Goal: Task Accomplishment & Management: Manage account settings

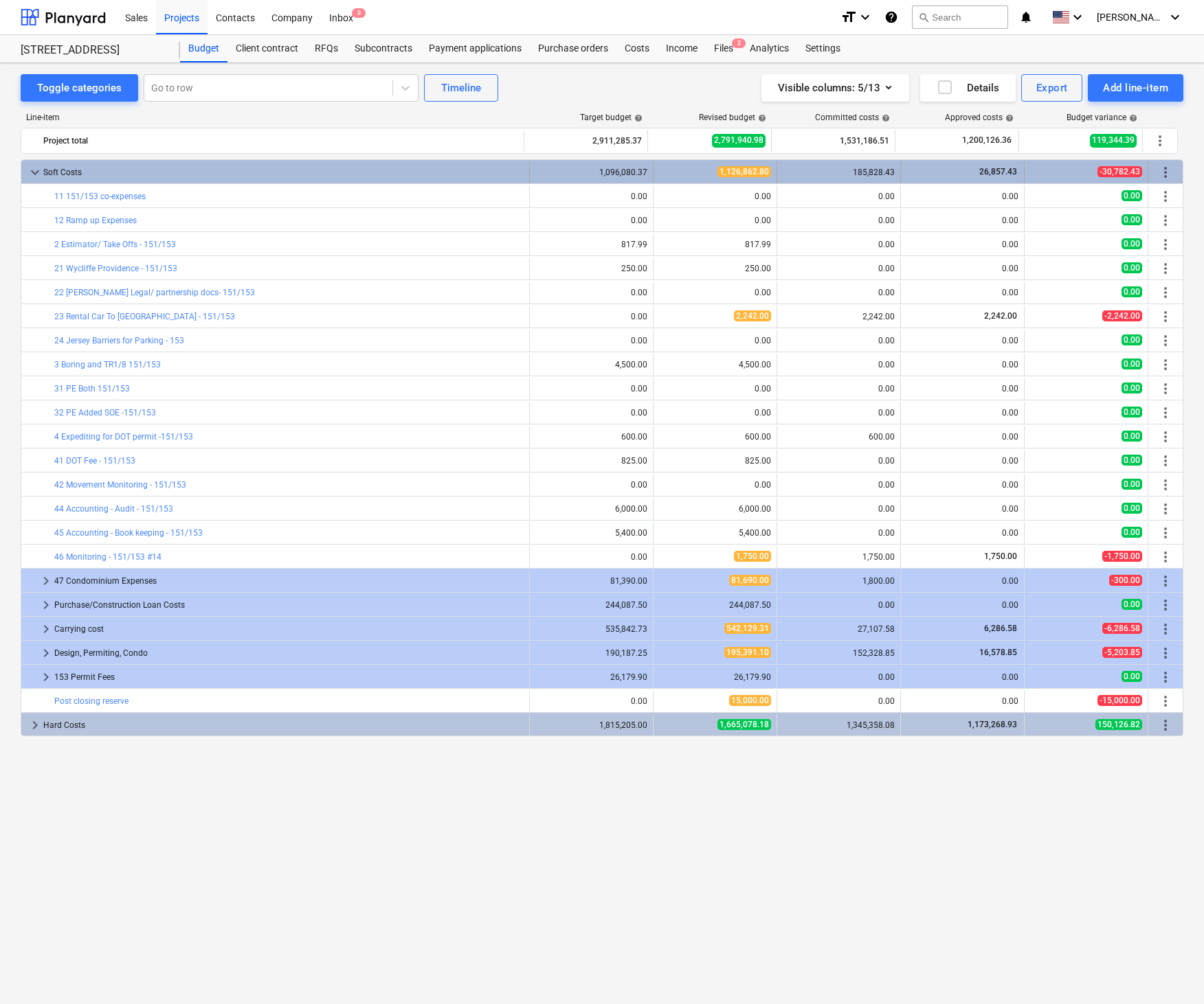
click at [36, 174] on span "keyboard_arrow_down" at bounding box center [35, 172] width 16 height 16
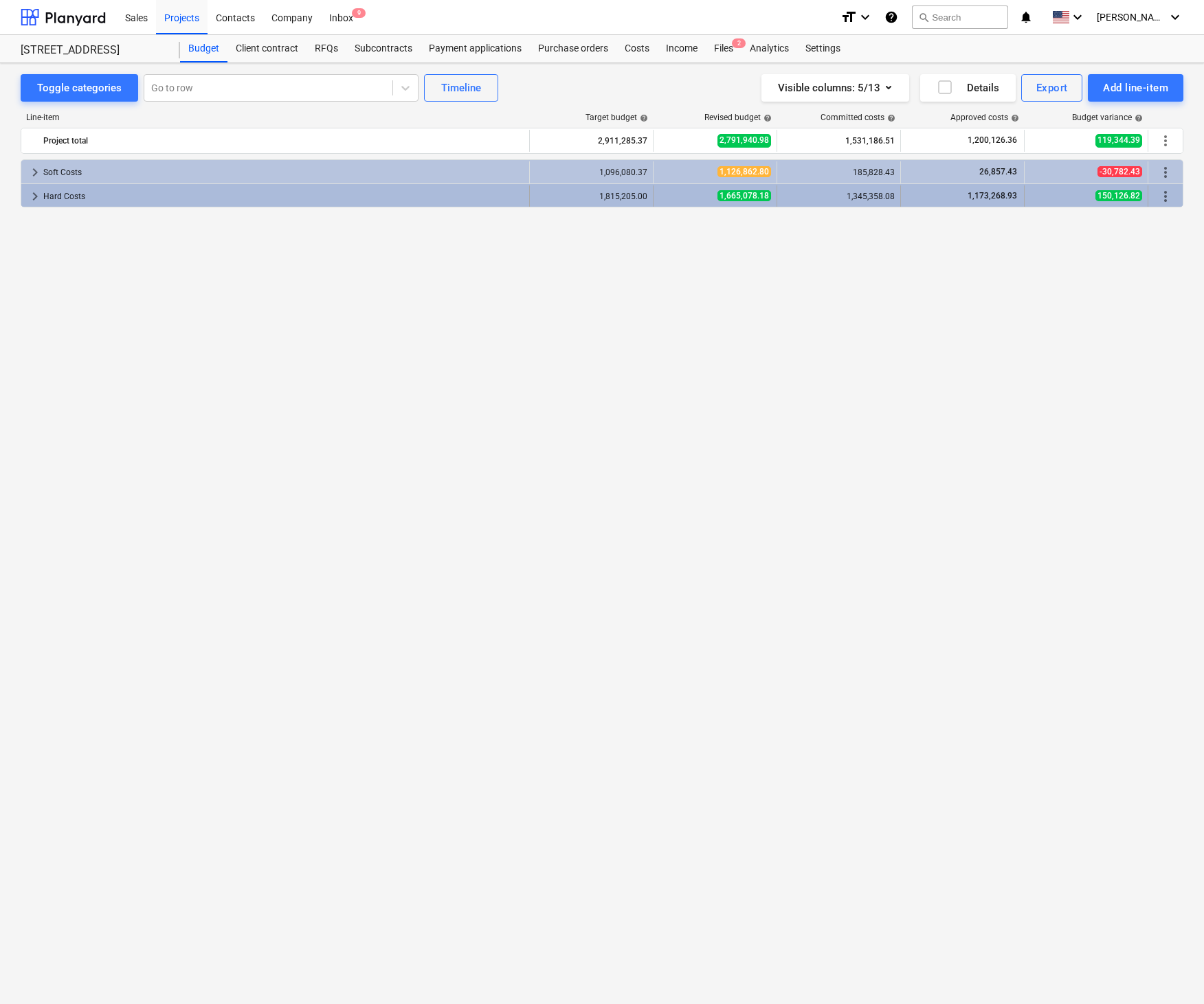
click at [33, 199] on span "keyboard_arrow_right" at bounding box center [35, 196] width 16 height 16
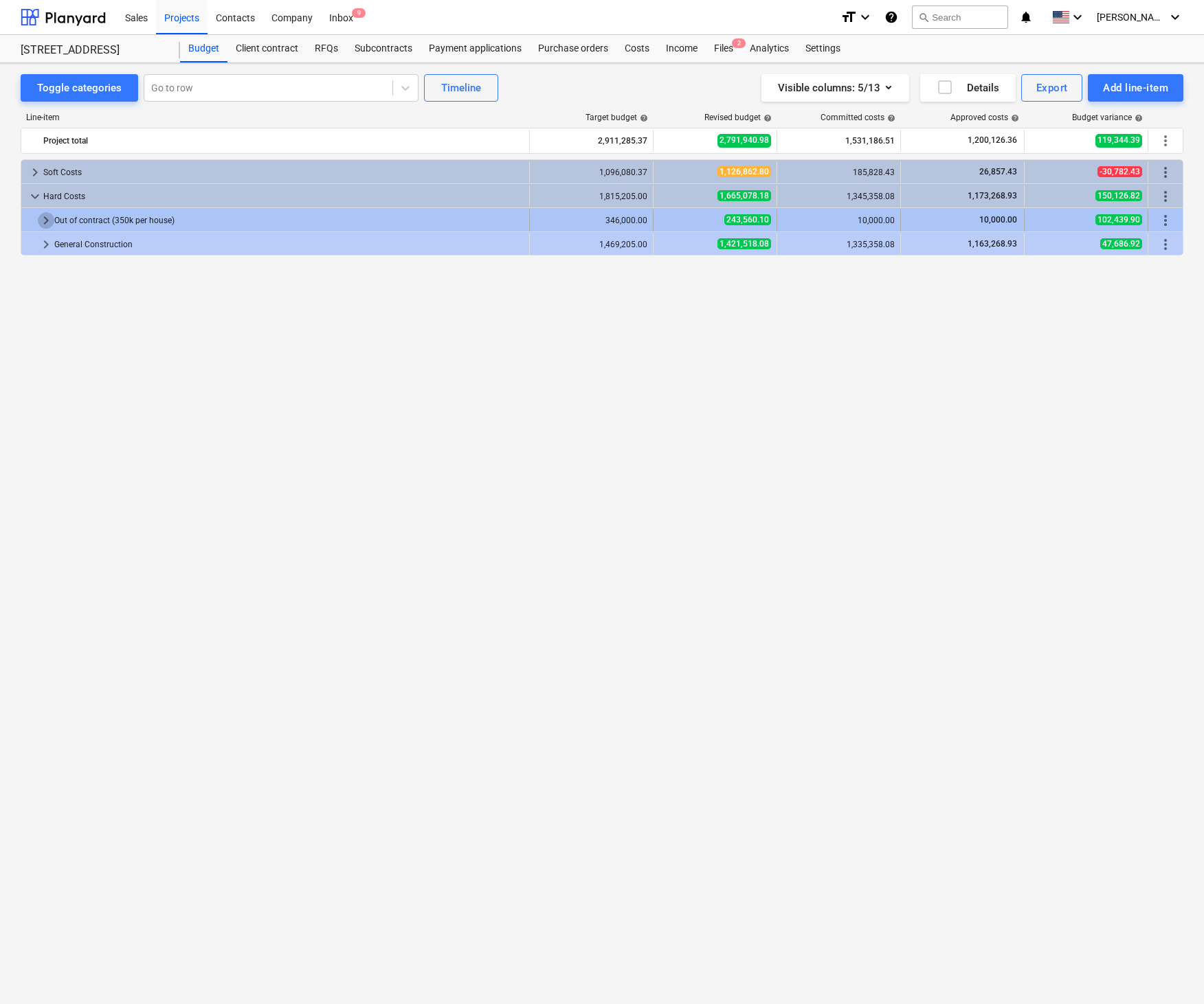
click at [46, 221] on span "keyboard_arrow_right" at bounding box center [46, 220] width 16 height 16
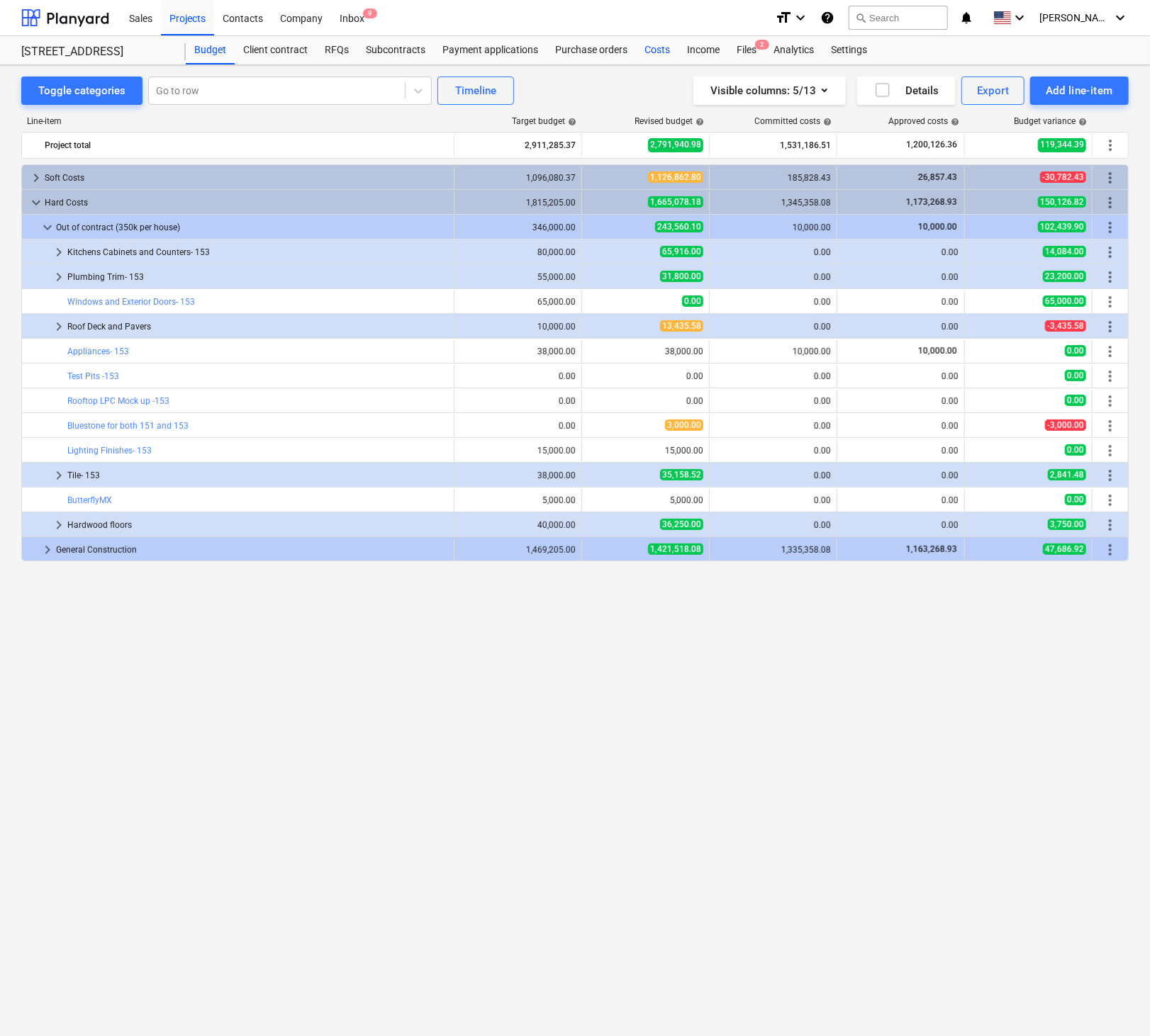
click at [662, 56] on div "Costs" at bounding box center [657, 50] width 43 height 29
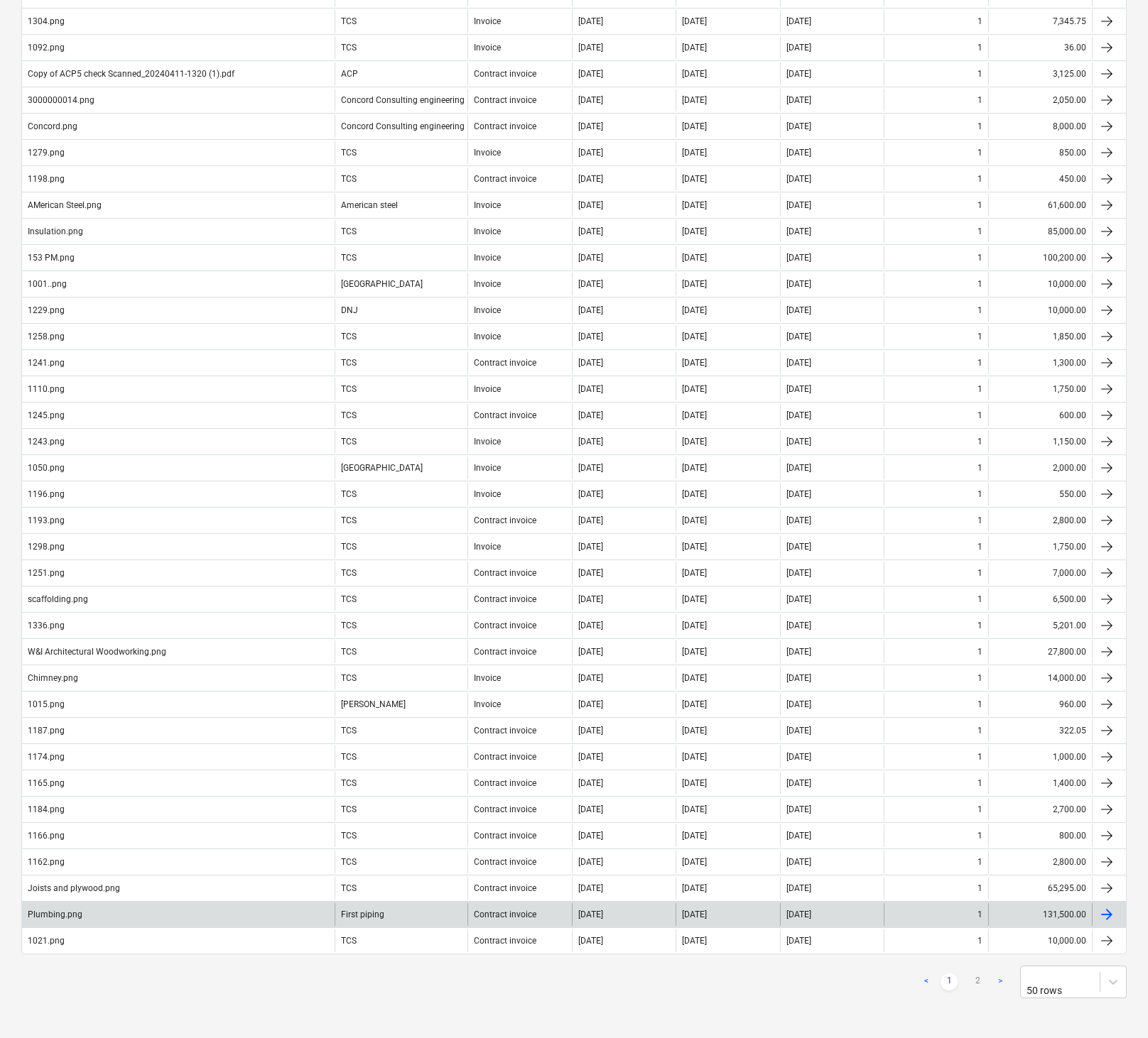
scroll to position [648, 0]
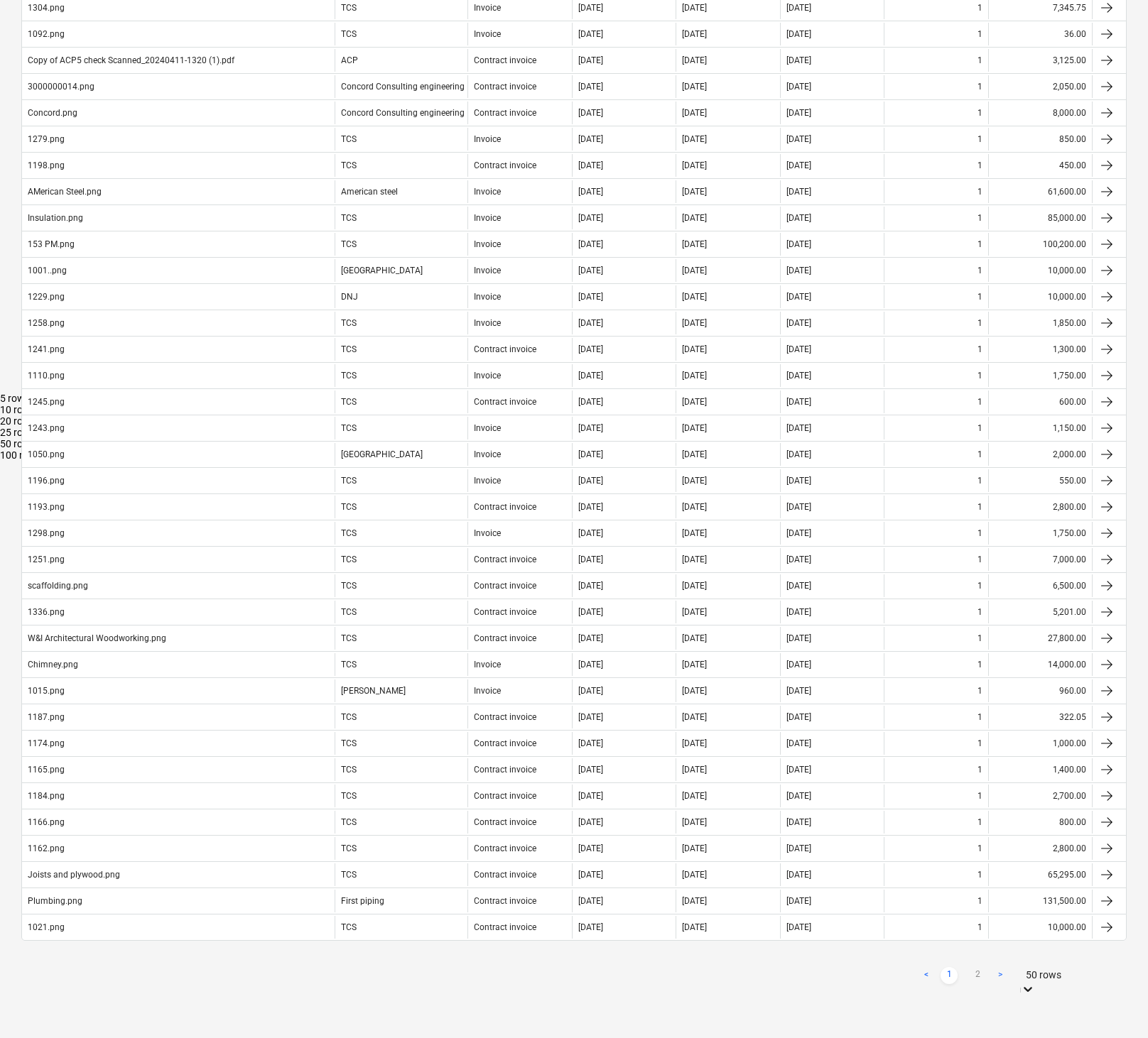
click at [829, 461] on div "5 rows 10 rows 20 rows 25 rows 50 rows 100 rows" at bounding box center [574, 426] width 1148 height 68
click at [829, 461] on div "100 rows" at bounding box center [574, 455] width 1148 height 11
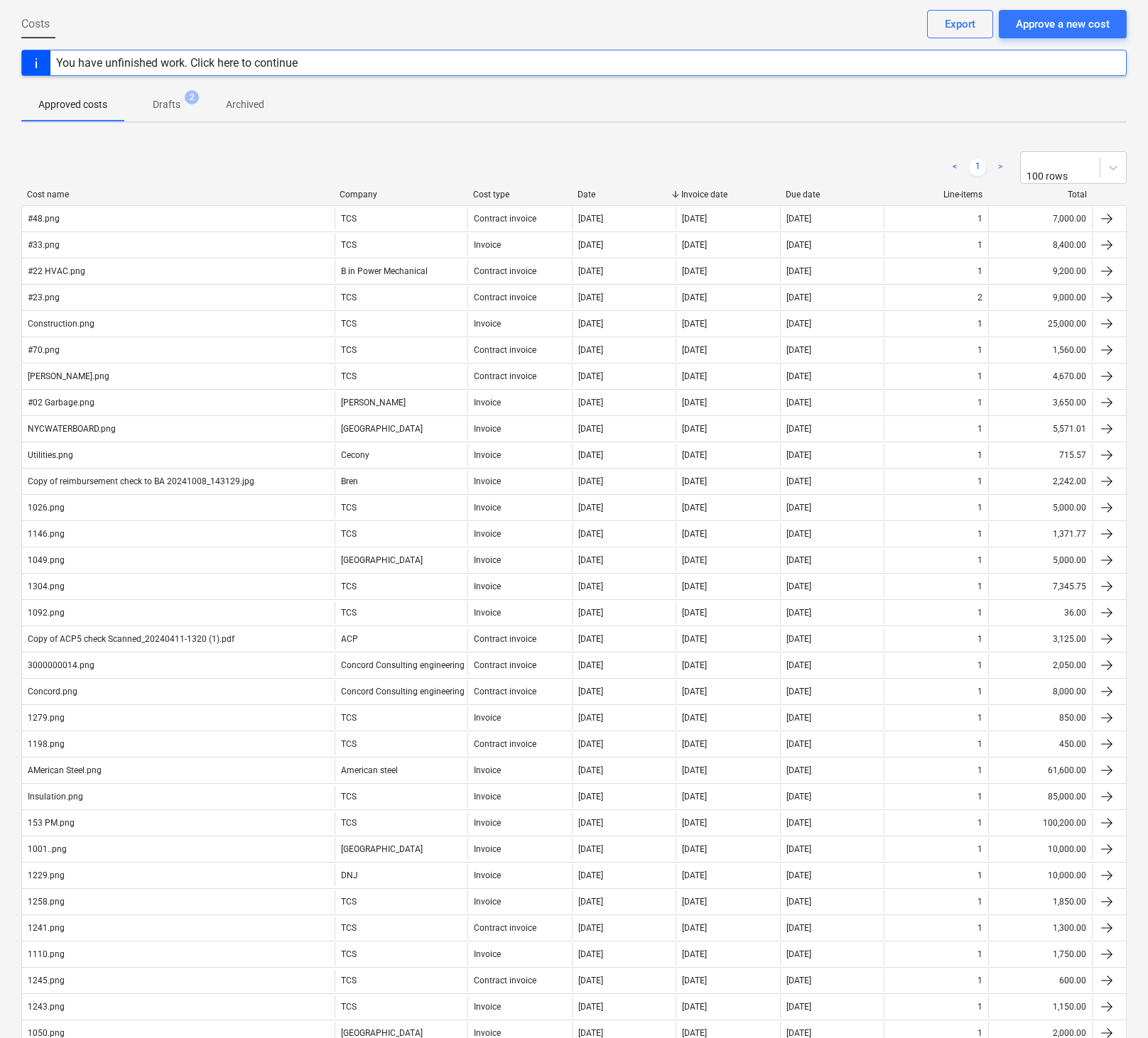
scroll to position [65, 0]
click at [829, 35] on div "Export" at bounding box center [960, 26] width 30 height 19
click at [169, 110] on p "Drafts" at bounding box center [166, 107] width 28 height 15
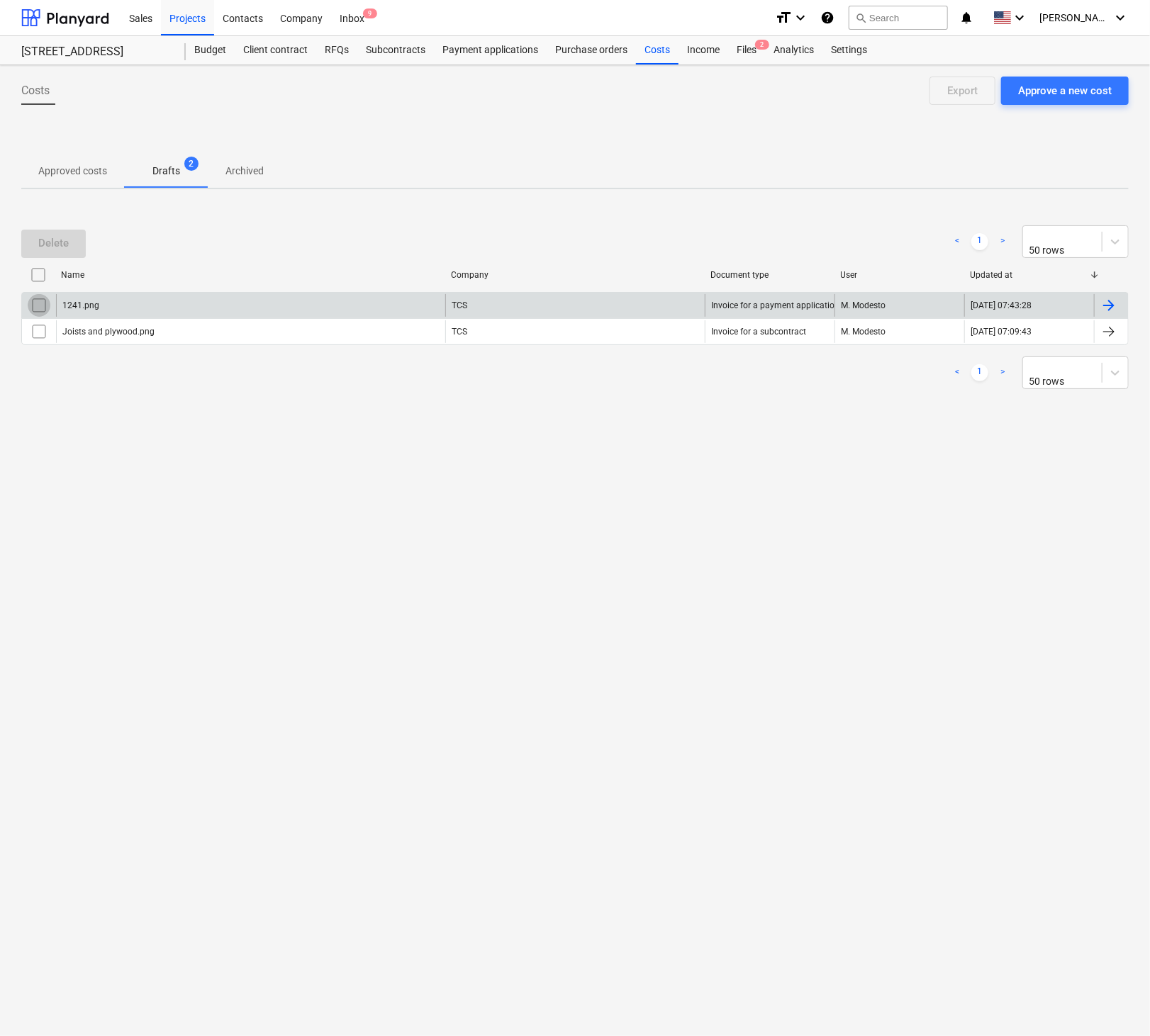
click at [43, 307] on input "checkbox" at bounding box center [39, 305] width 23 height 23
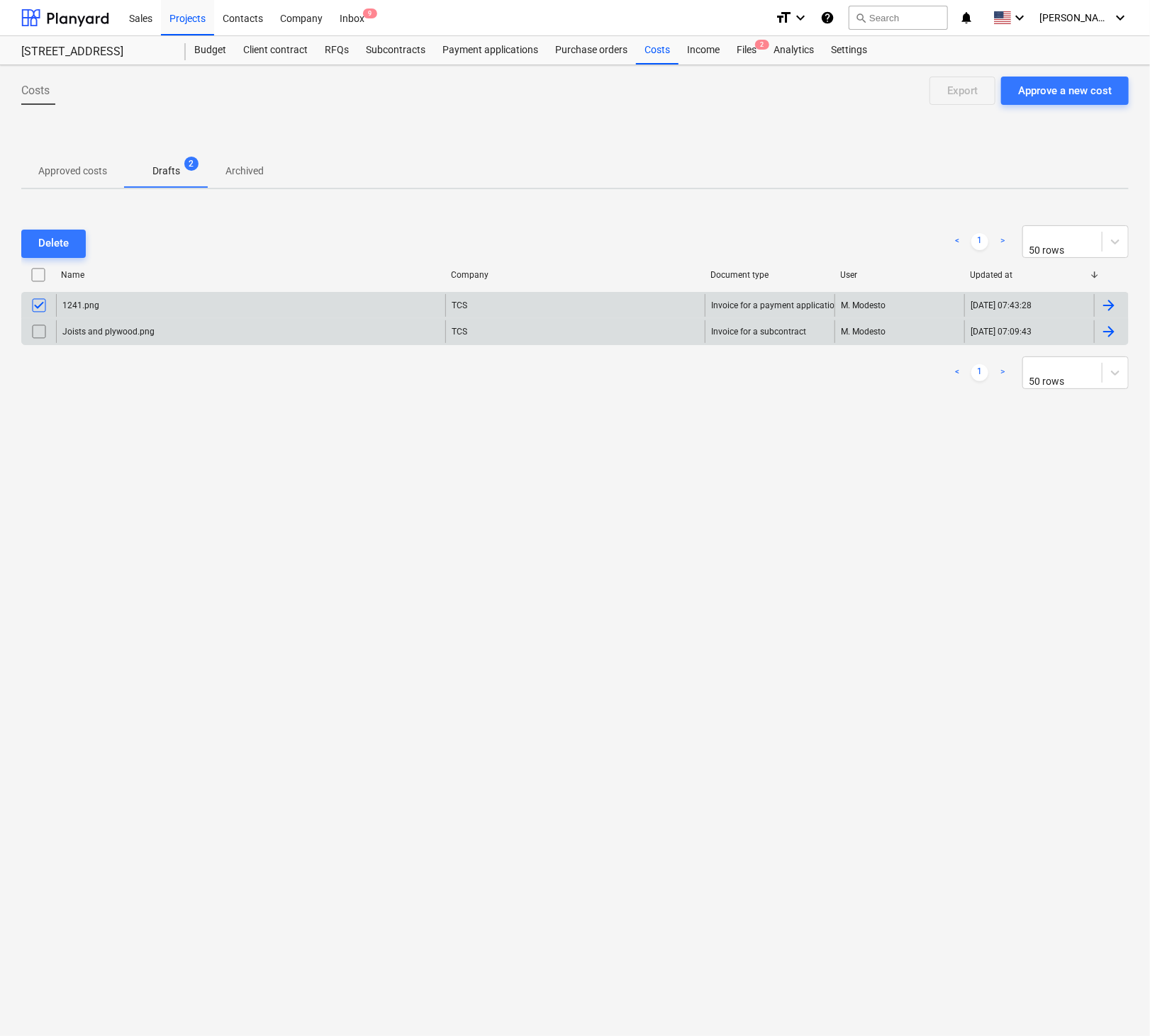
click at [42, 333] on input "checkbox" at bounding box center [39, 331] width 23 height 23
click at [56, 245] on div "Delete" at bounding box center [54, 243] width 30 height 18
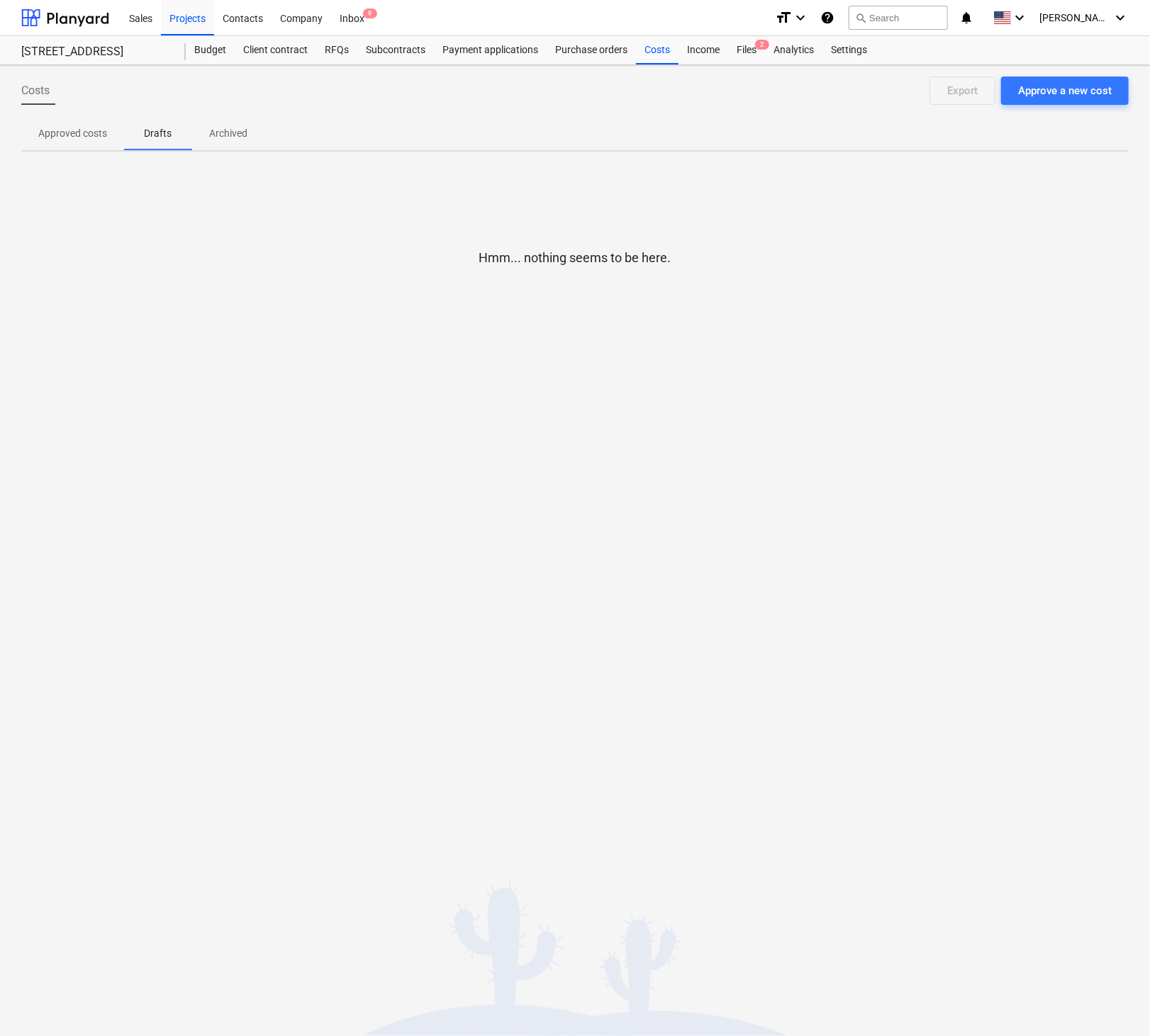
drag, startPoint x: 827, startPoint y: 20, endPoint x: 594, endPoint y: 246, distance: 324.6
click at [612, 255] on div "Sales Projects Contacts Company Inbox 9 format_size keyboard_arrow_down help se…" at bounding box center [575, 518] width 1150 height 1036
click at [82, 133] on p "Approved costs" at bounding box center [73, 134] width 69 height 15
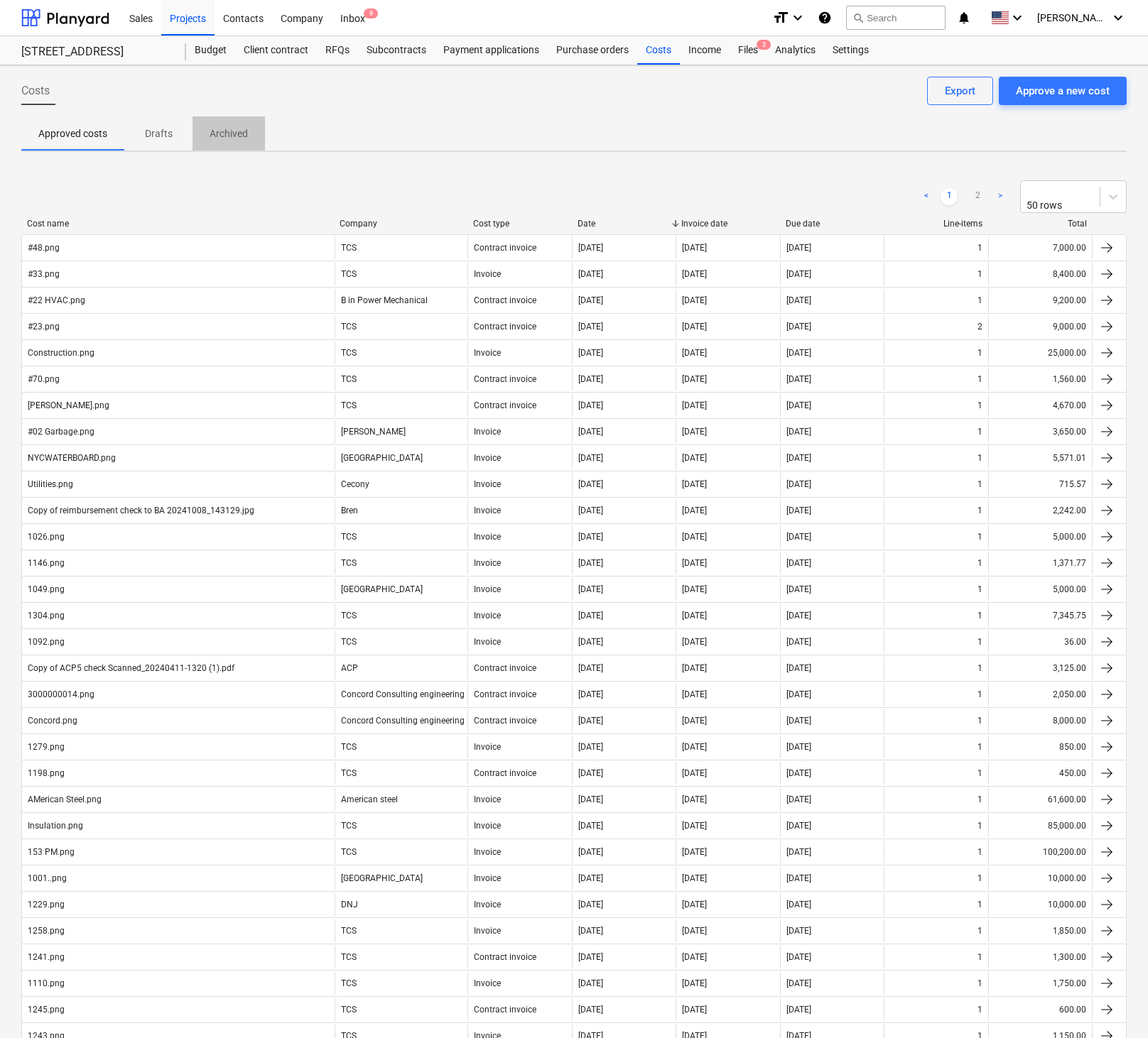
click at [249, 120] on button "Archived" at bounding box center [228, 133] width 72 height 34
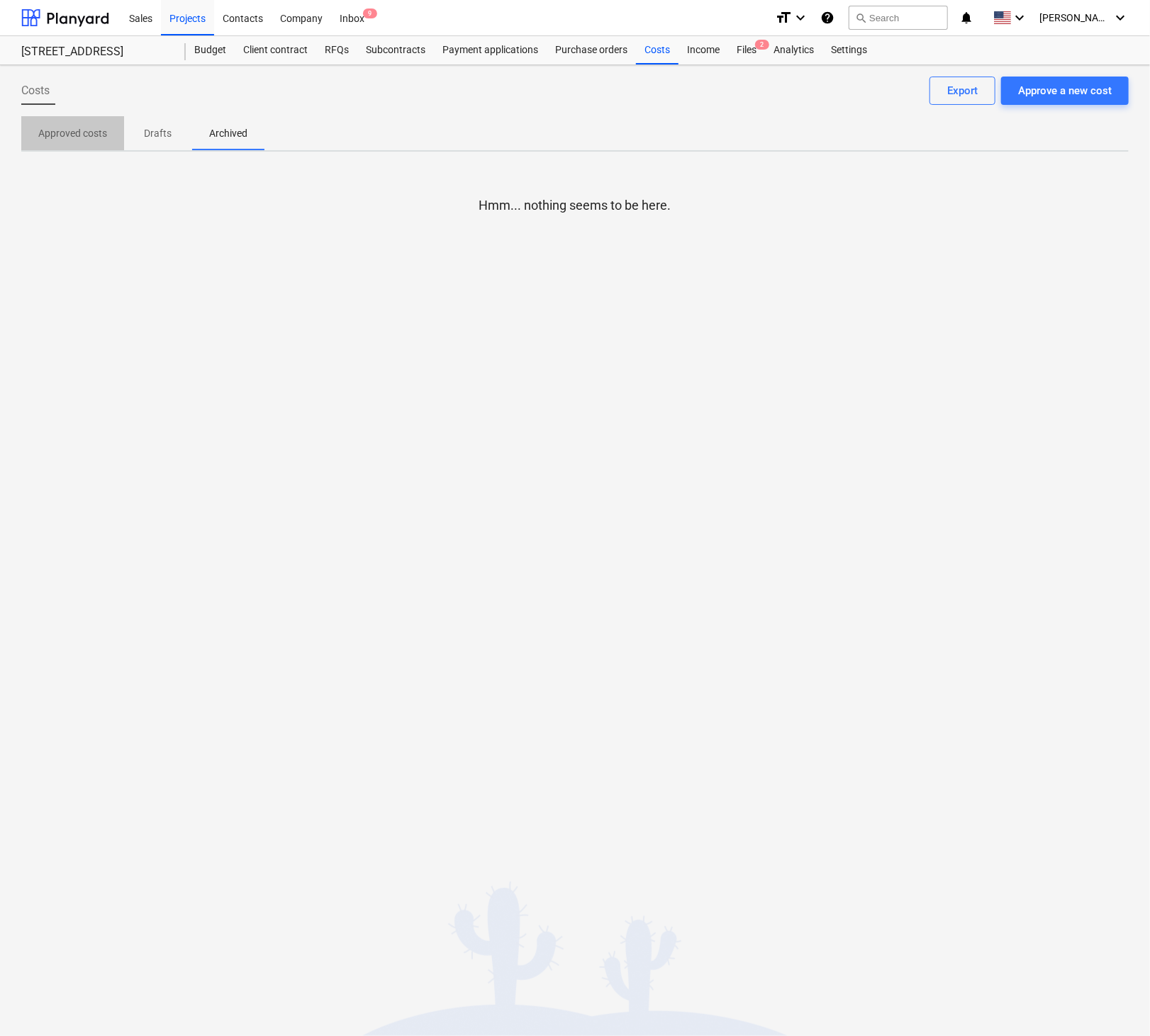
click at [78, 130] on p "Approved costs" at bounding box center [73, 134] width 69 height 15
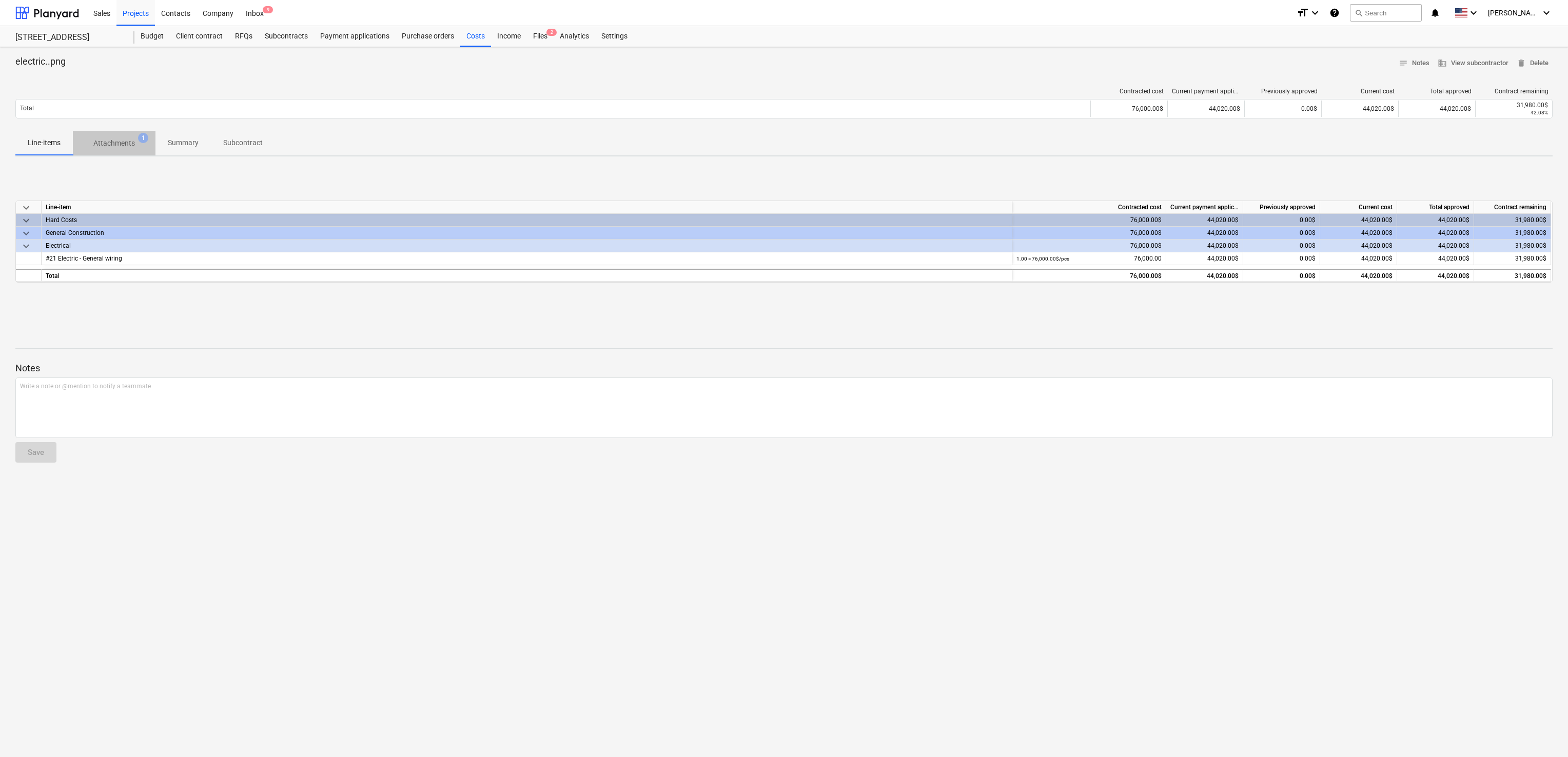
click at [113, 144] on p "Attachments" at bounding box center [114, 144] width 41 height 11
